Goal: Complete application form: Complete application form

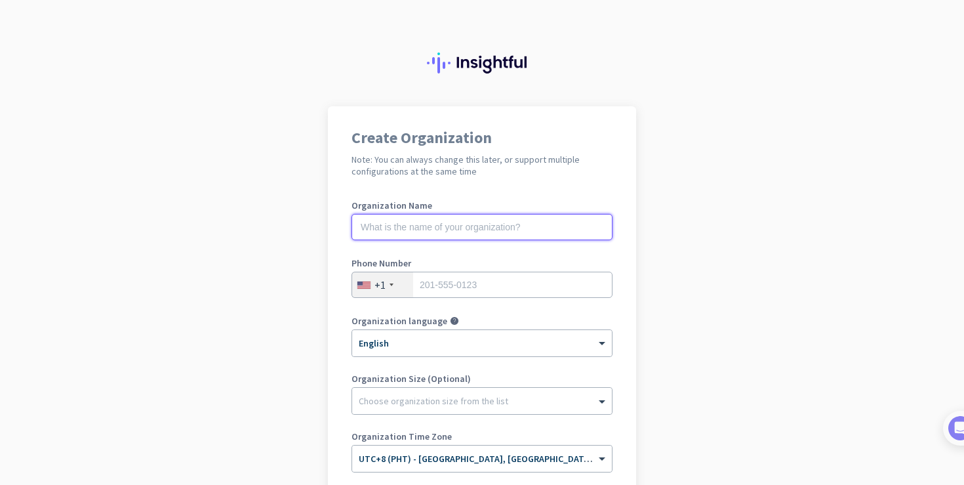
click at [468, 233] on input "text" at bounding box center [482, 227] width 261 height 26
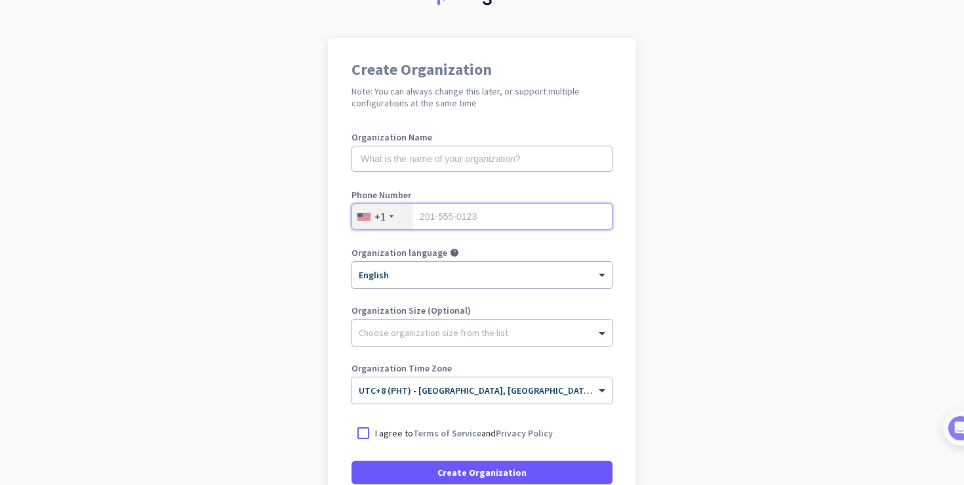
click at [424, 206] on input "tel" at bounding box center [482, 216] width 261 height 26
click at [380, 210] on div "+1" at bounding box center [379, 216] width 11 height 13
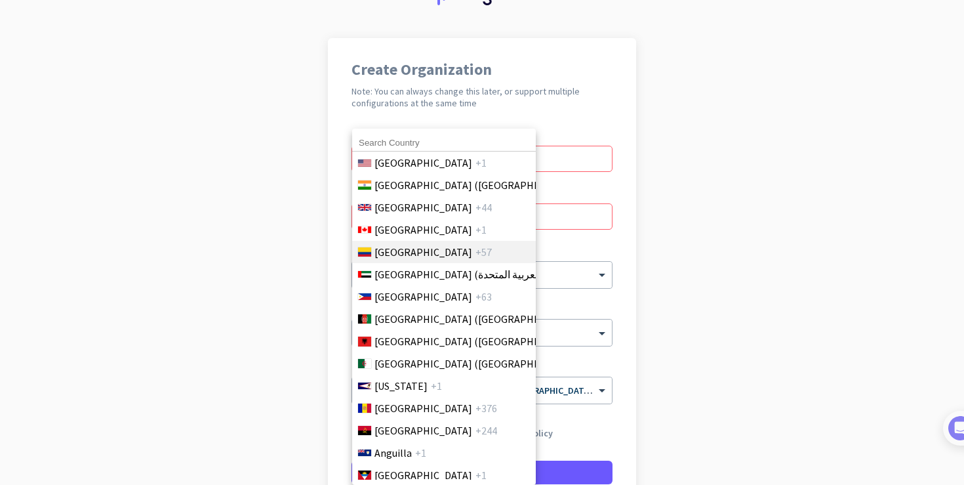
scroll to position [14, 0]
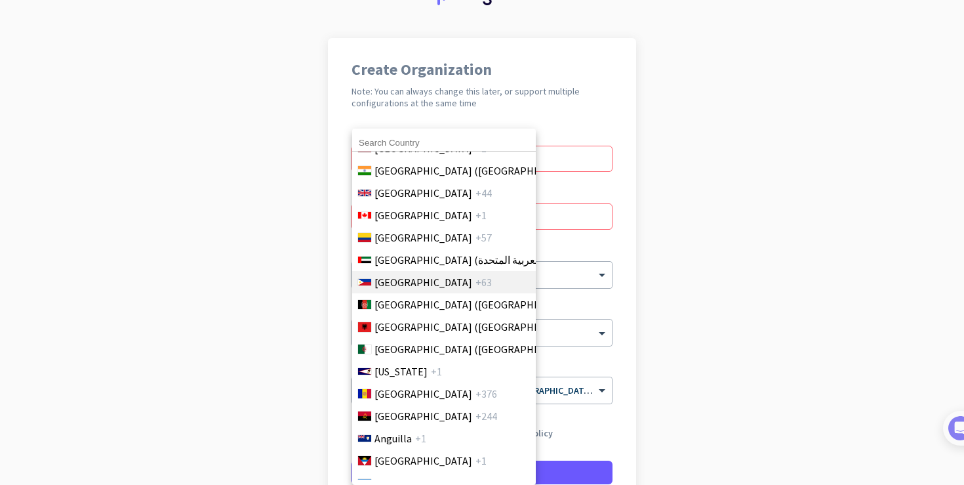
click at [447, 286] on li "Philippines +63" at bounding box center [444, 282] width 184 height 22
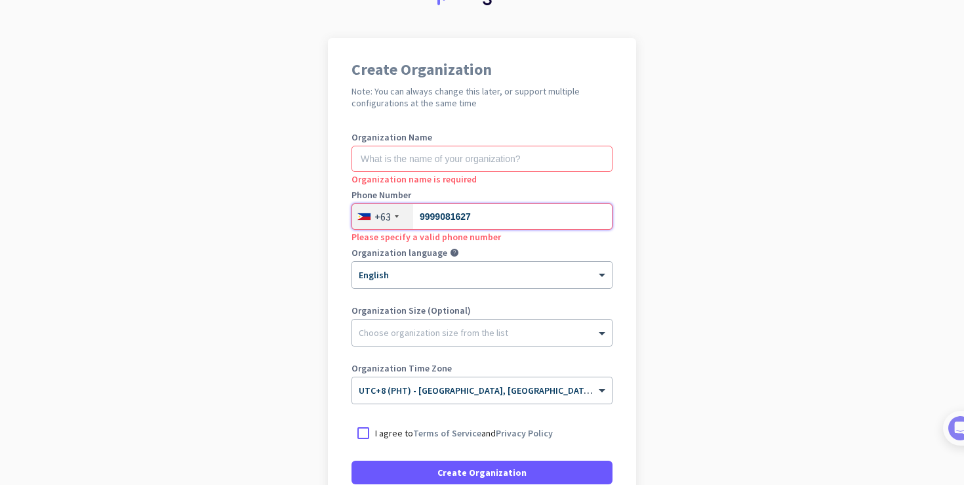
type input "9999081627"
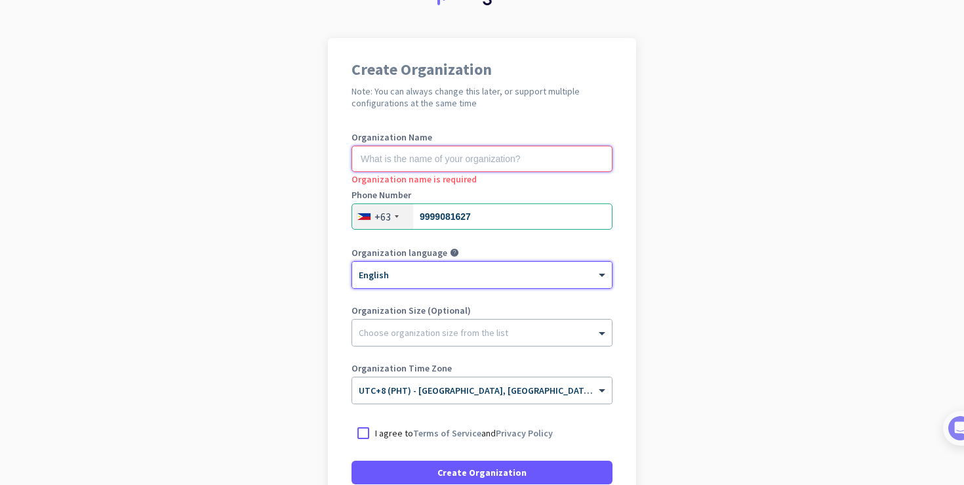
click at [458, 156] on input "text" at bounding box center [482, 159] width 261 height 26
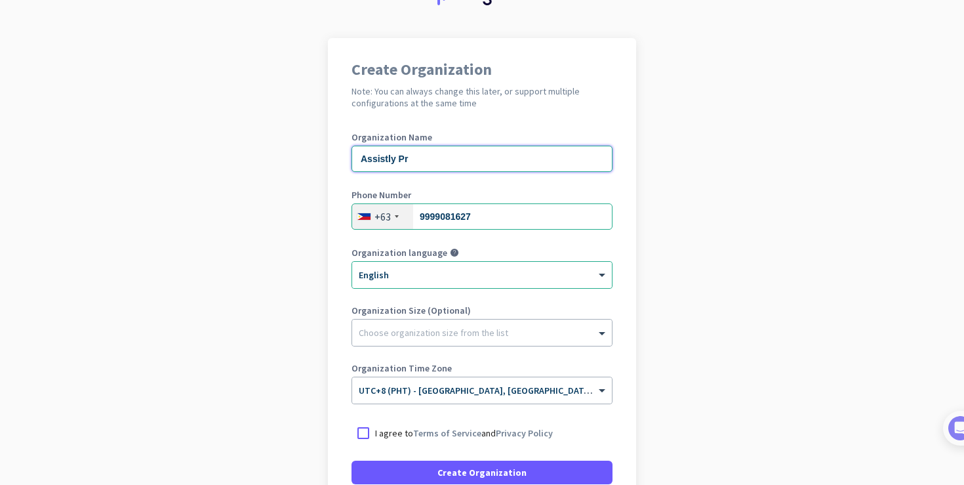
type input "Assistly Pr"
click at [444, 173] on div "Organization Name Assistly Pr" at bounding box center [482, 158] width 261 height 52
click at [444, 171] on input "Assistly Pr" at bounding box center [482, 159] width 261 height 26
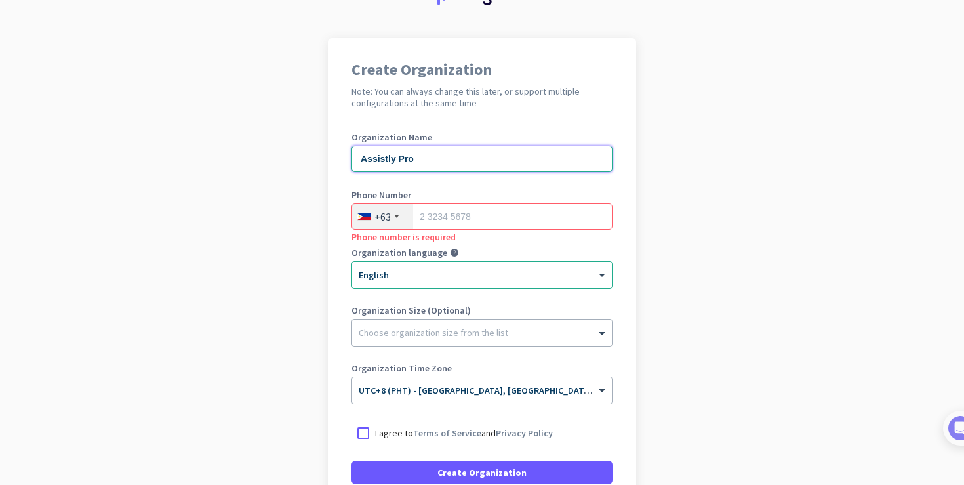
type input "Assistly Pro"
type input "[PHONE_NUMBER]"
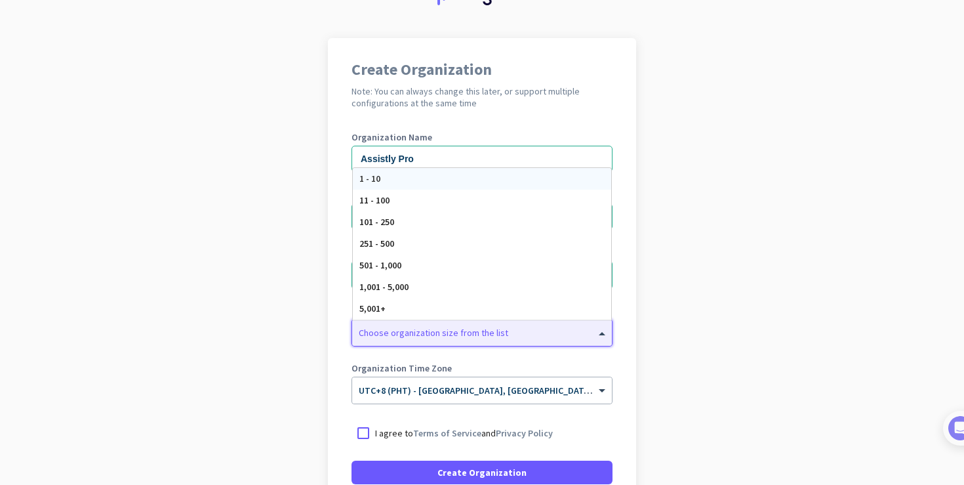
click at [427, 323] on div at bounding box center [482, 329] width 260 height 13
click at [420, 434] on link "Terms of Service" at bounding box center [447, 433] width 68 height 12
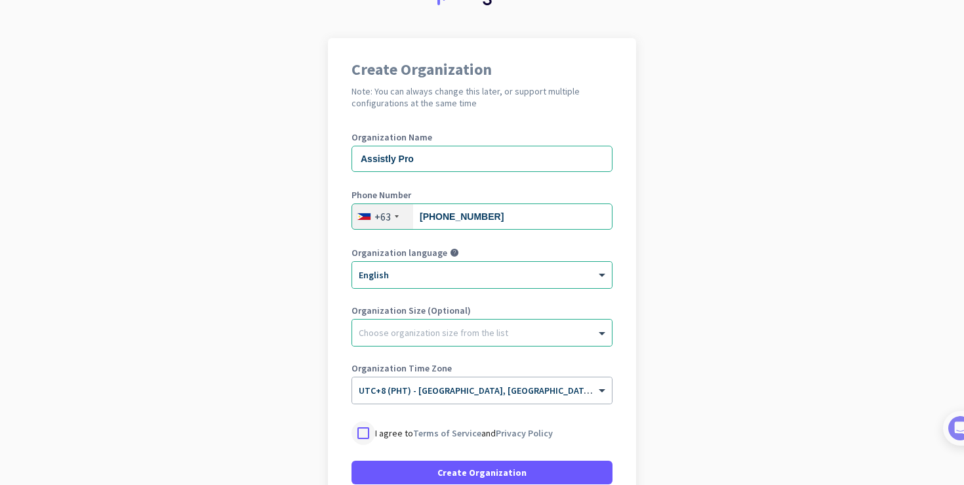
click at [367, 422] on div at bounding box center [364, 433] width 24 height 24
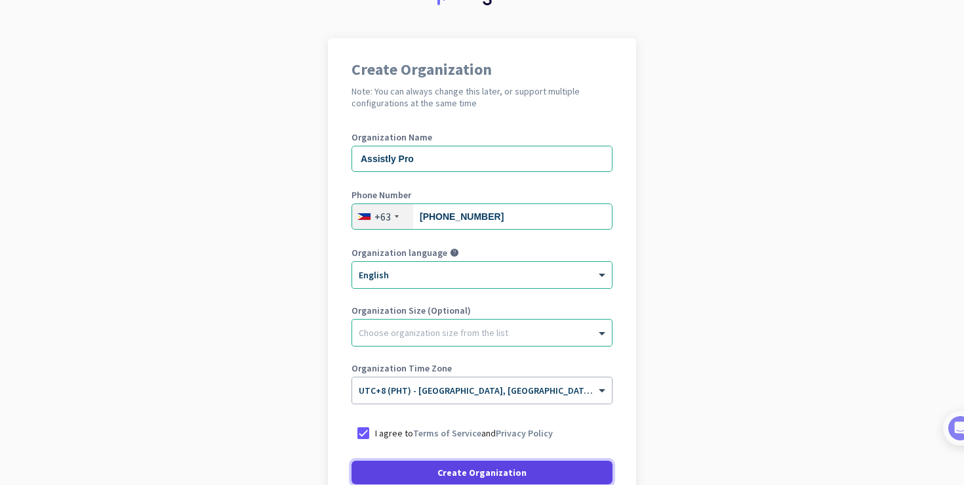
click at [385, 470] on span at bounding box center [482, 471] width 261 height 31
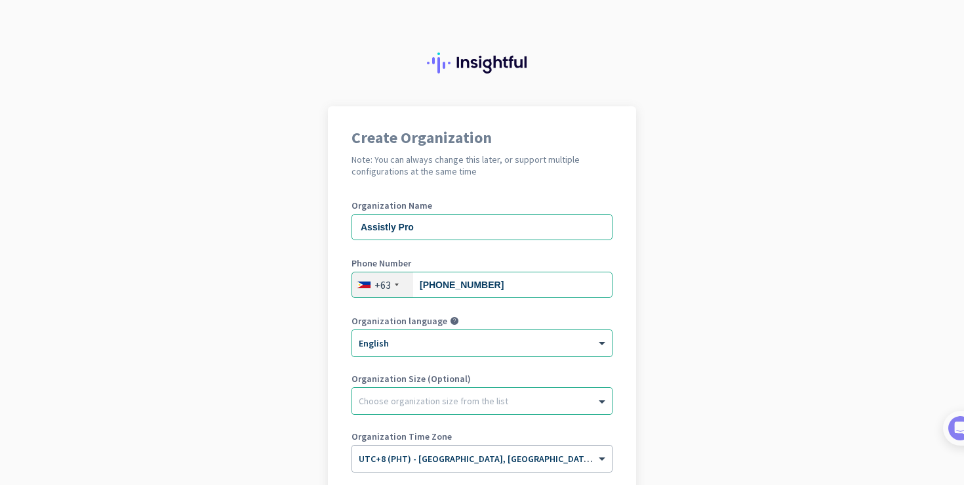
scroll to position [150, 0]
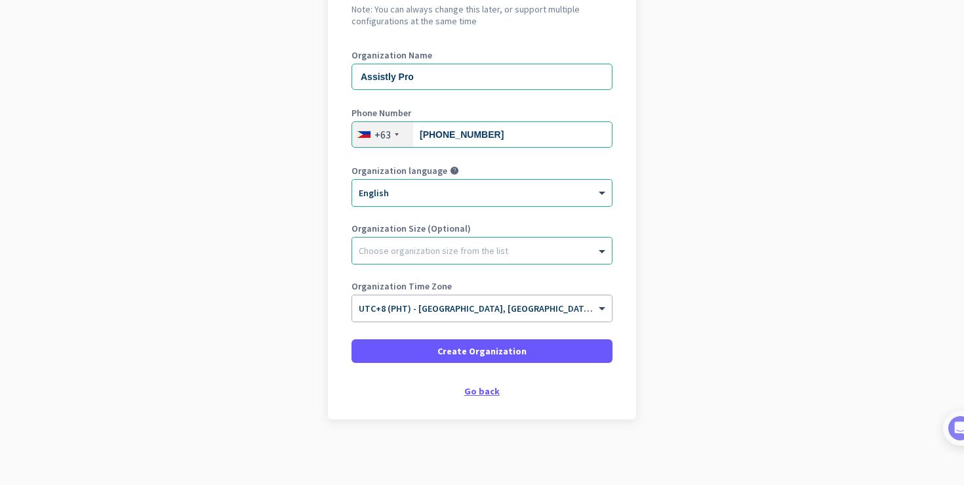
click at [481, 393] on div "Go back" at bounding box center [482, 390] width 261 height 9
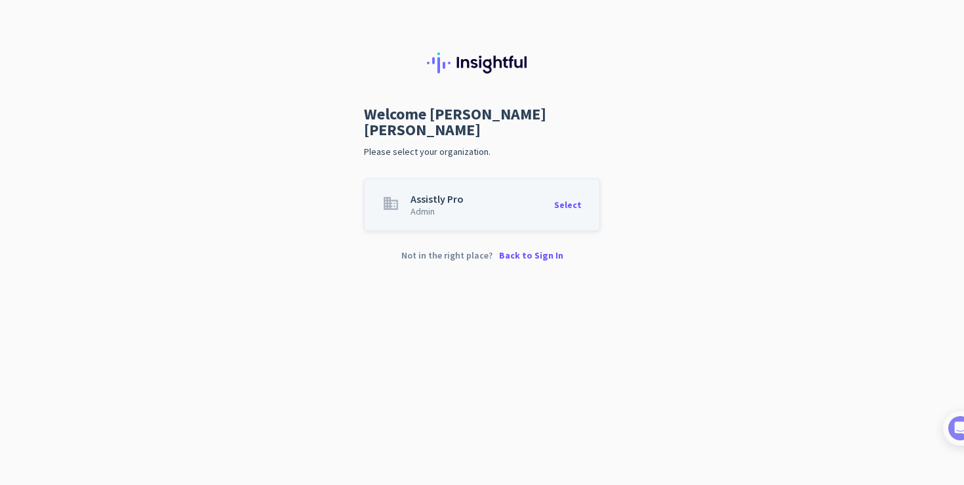
click at [540, 251] on p "Back to Sign In" at bounding box center [531, 255] width 64 height 9
